Goal: Find specific page/section: Find specific page/section

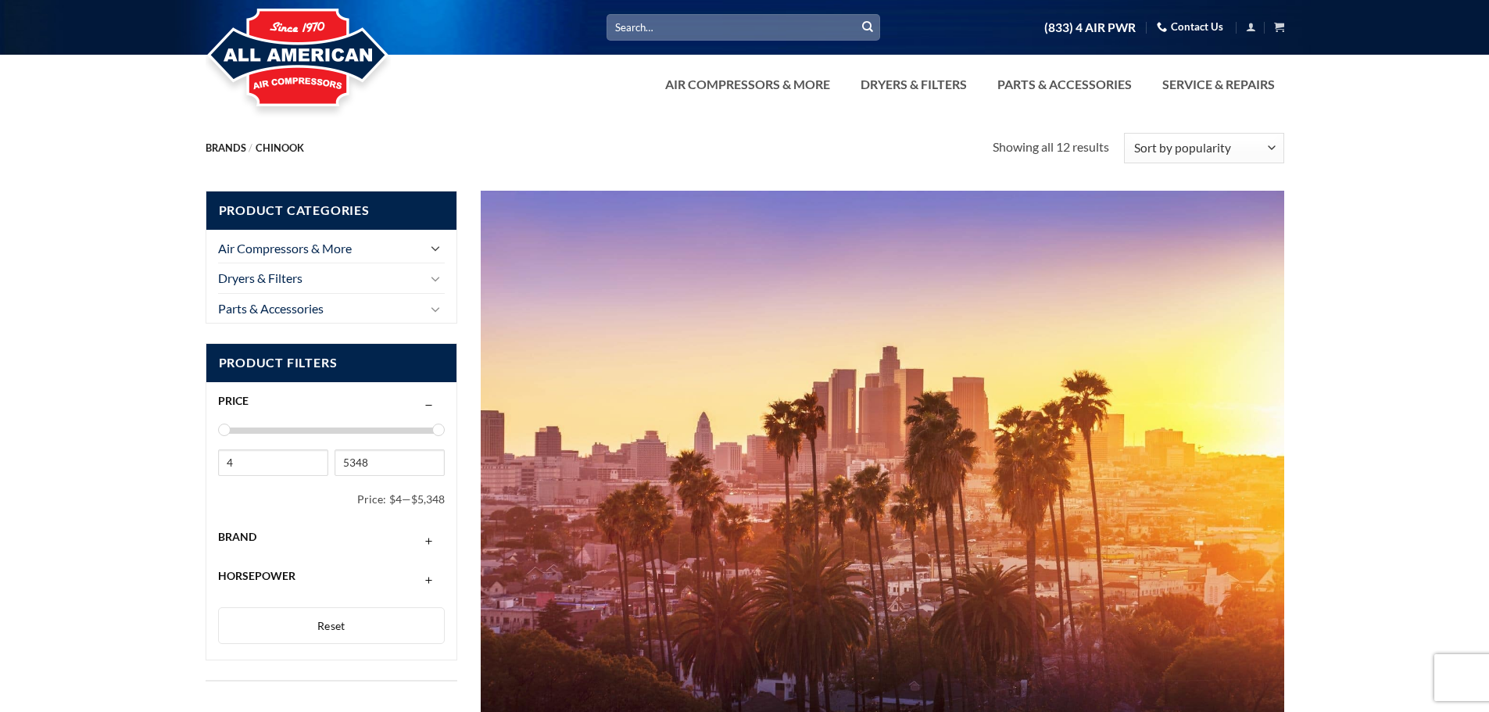
click at [434, 251] on icon "Toggle" at bounding box center [435, 248] width 9 height 17
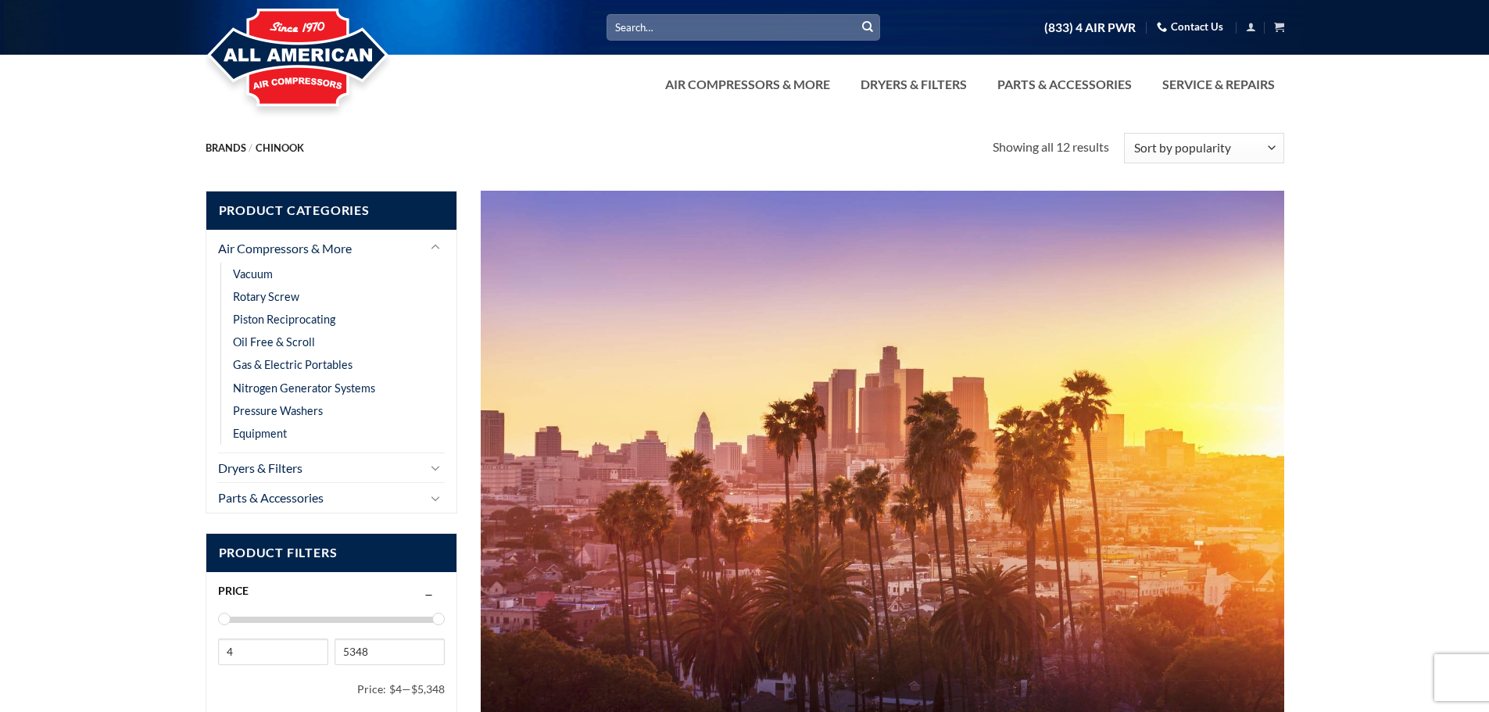
click at [507, 151] on nav "Brands / Chinook" at bounding box center [600, 148] width 788 height 12
click at [432, 248] on icon "Toggle" at bounding box center [435, 246] width 9 height 17
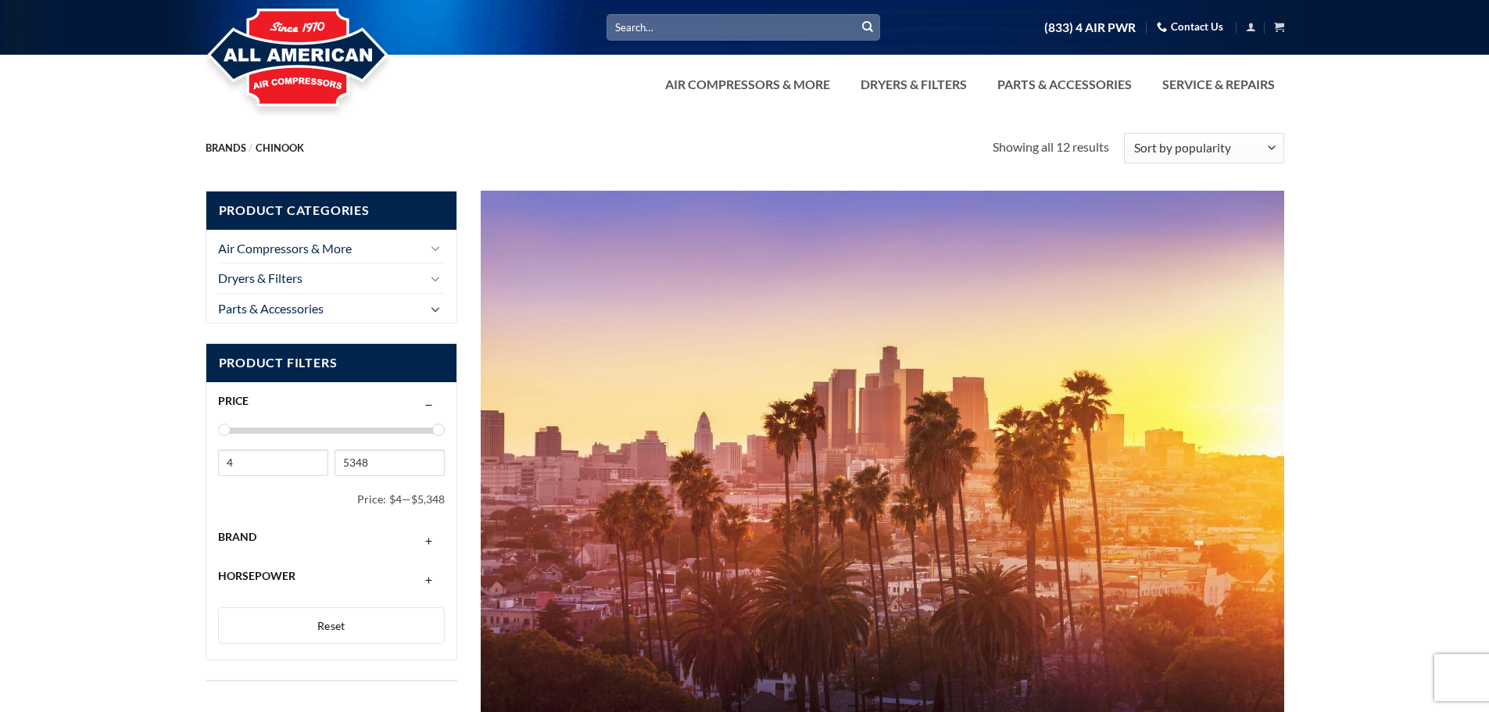
click at [433, 313] on icon "Toggle" at bounding box center [435, 309] width 9 height 17
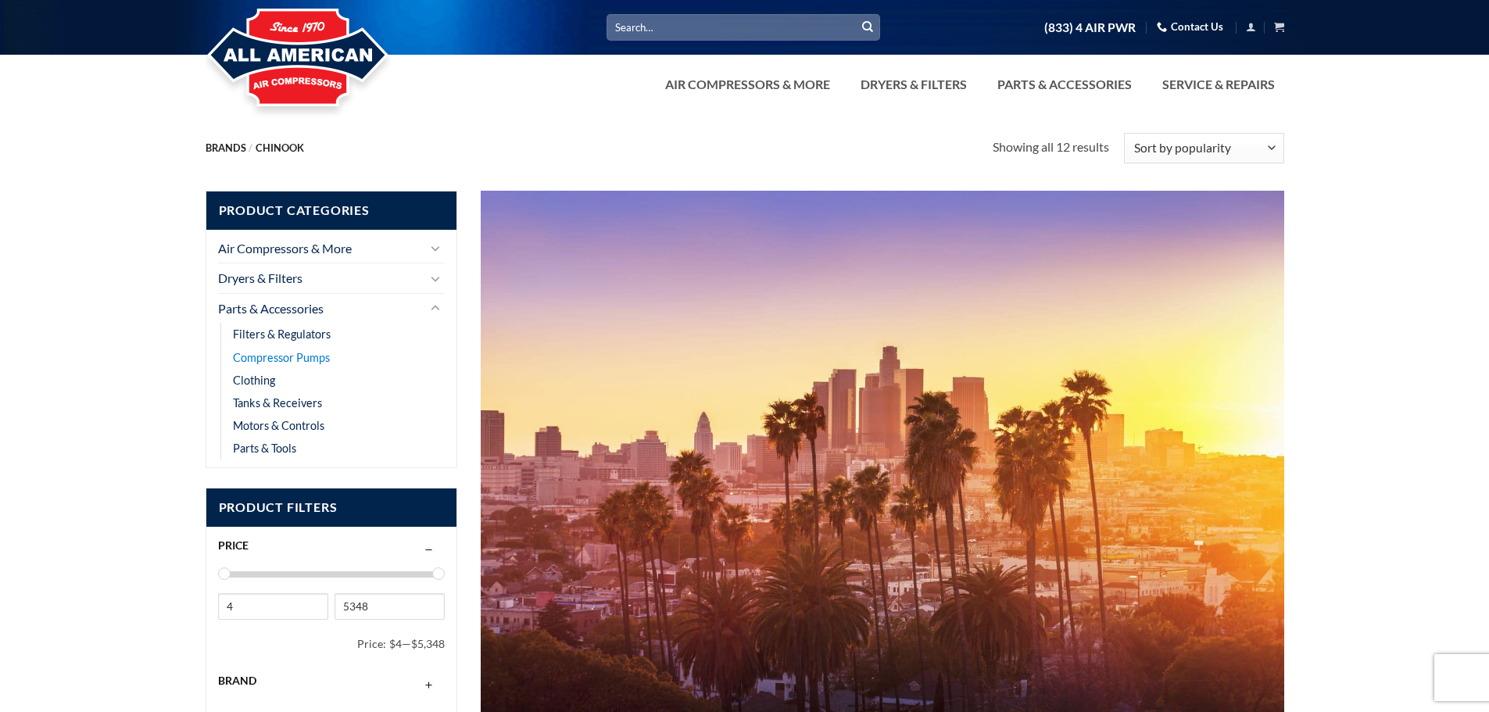
click at [317, 358] on link "Compressor Pumps" at bounding box center [281, 357] width 97 height 23
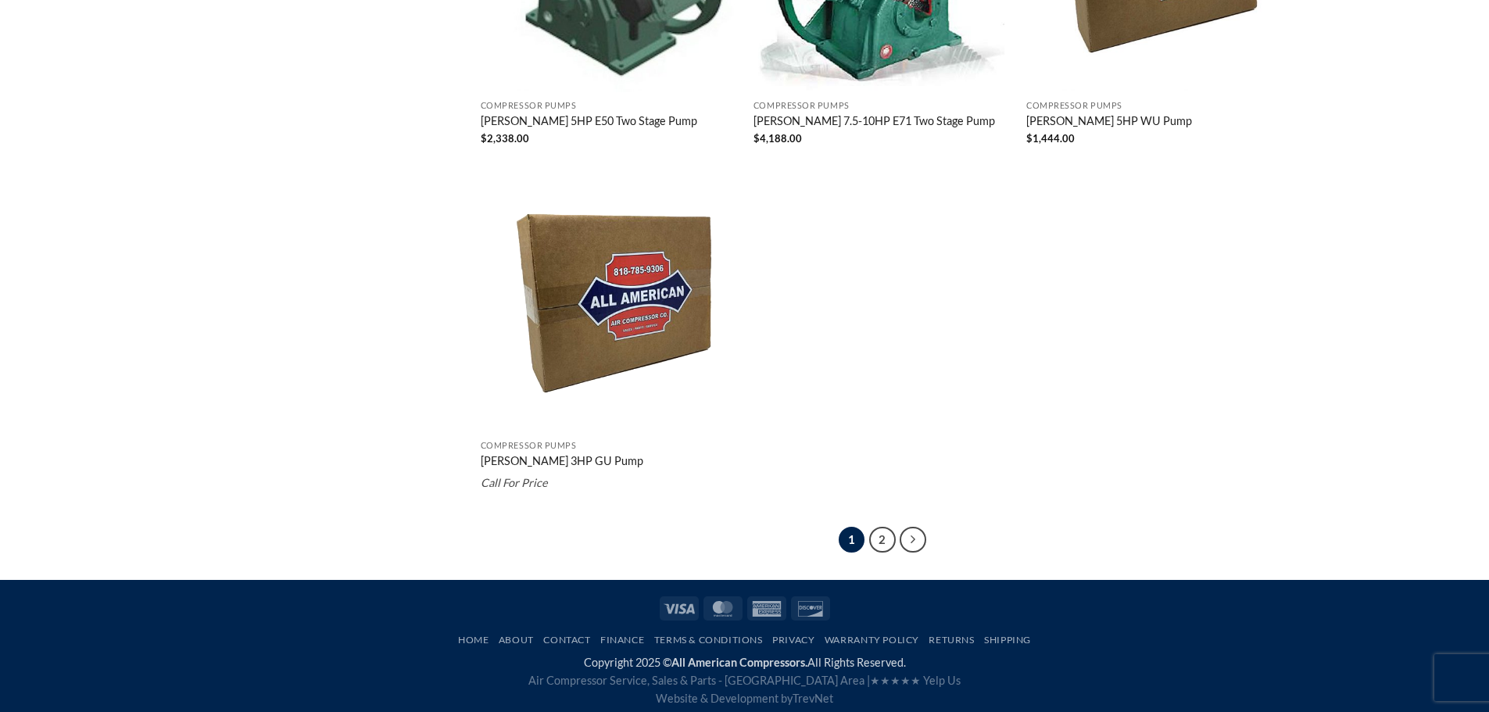
scroll to position [2776, 0]
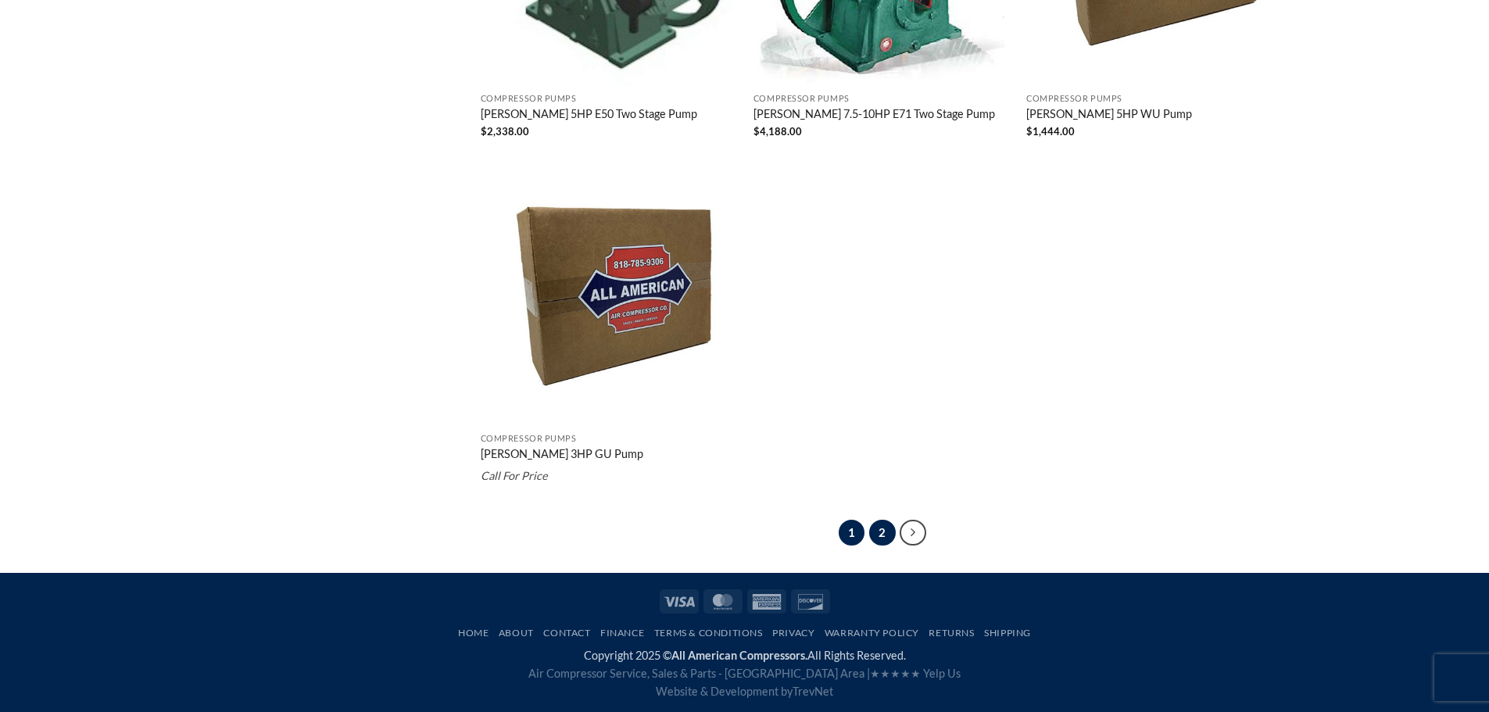
click at [881, 533] on link "2" at bounding box center [882, 533] width 27 height 27
